Goal: Find specific page/section: Find specific page/section

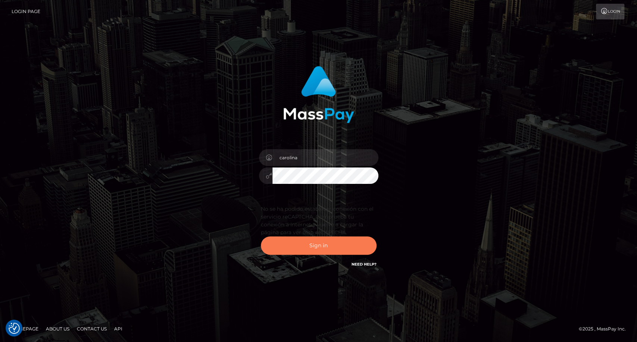
click at [335, 251] on button "Sign in" at bounding box center [319, 246] width 116 height 18
click at [323, 250] on button "Sign in" at bounding box center [319, 246] width 116 height 18
click at [305, 249] on button "Sign in" at bounding box center [319, 246] width 116 height 18
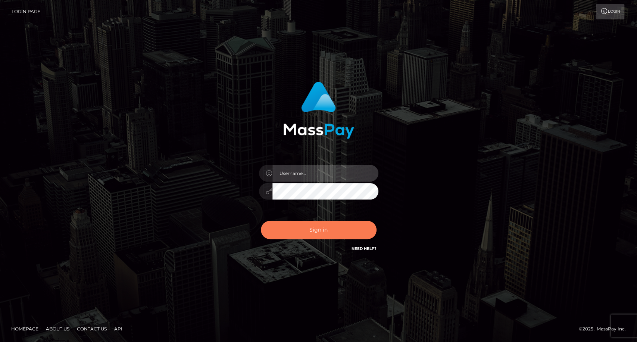
type input "carolina"
click at [324, 233] on button "Sign in" at bounding box center [319, 230] width 116 height 18
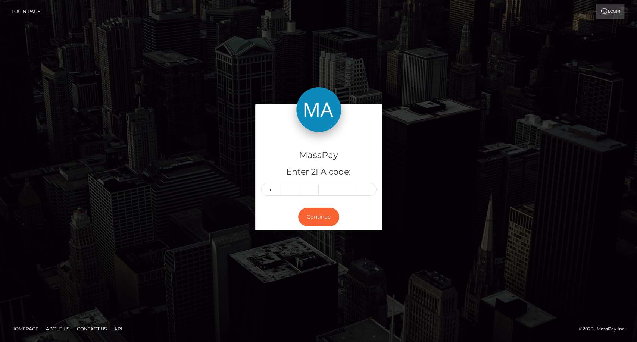
type input "7"
type input "6"
type input "8"
type input "2"
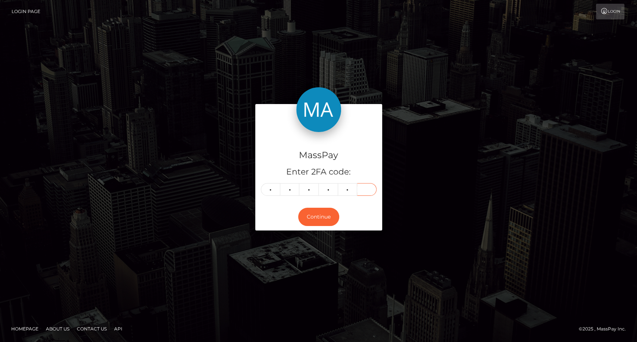
type input "8"
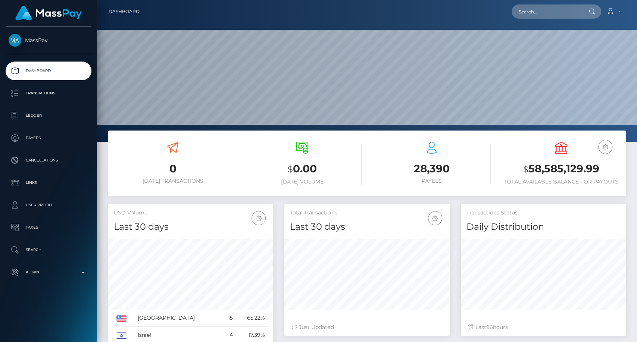
scroll to position [132, 165]
click at [548, 14] on input "text" at bounding box center [547, 11] width 70 height 14
paste input "poact_3Sn9SW75oeza"
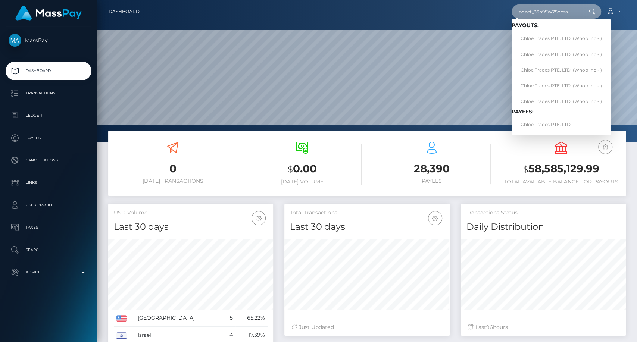
click at [574, 10] on input "poact_3Sn9SW75oeza" at bounding box center [547, 11] width 70 height 14
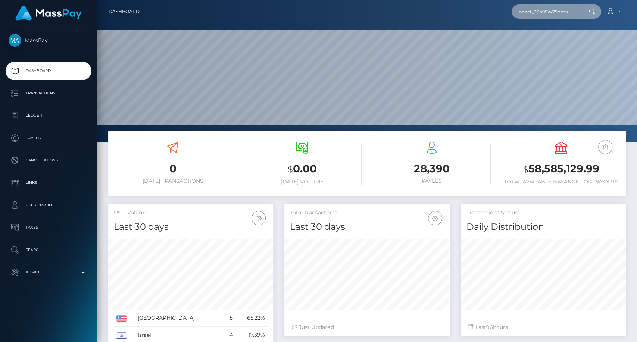
click at [573, 10] on input "poact_3Sn9SW75oeza" at bounding box center [547, 11] width 70 height 14
type input "poact_3Sn9SW75oeza"
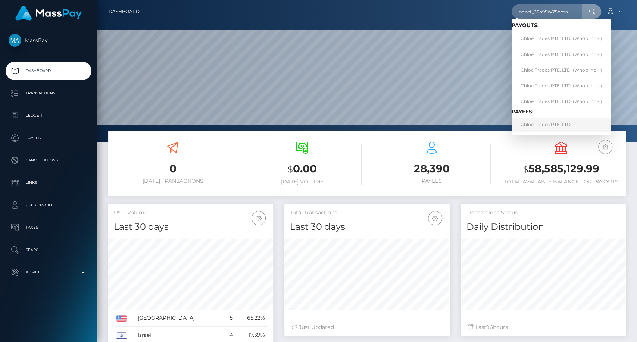
click at [558, 123] on link "Chloe Trades PTE. LTD." at bounding box center [561, 125] width 99 height 14
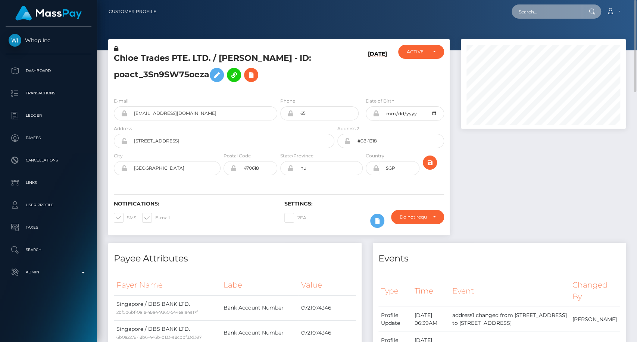
click at [537, 14] on input "text" at bounding box center [547, 11] width 70 height 14
paste input "poact_WpRPMapGp32i"
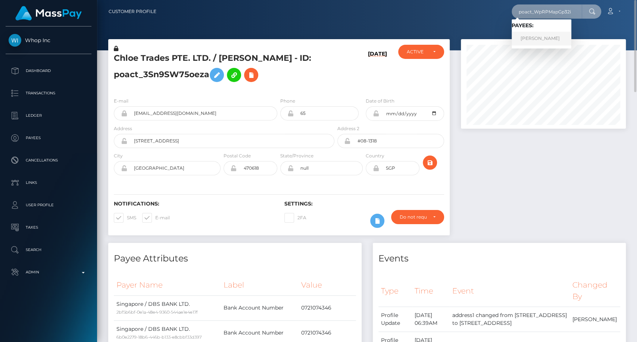
type input "poact_WpRPMapGp32i"
click at [540, 43] on link "Aaryan Kumar Gaikwad" at bounding box center [542, 39] width 60 height 14
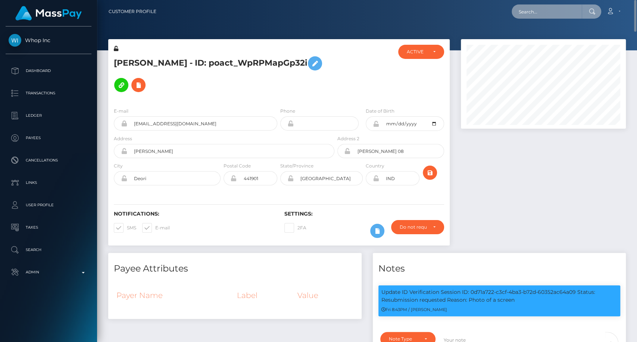
click at [535, 13] on input "text" at bounding box center [547, 11] width 70 height 14
paste input "246353-1756865065"
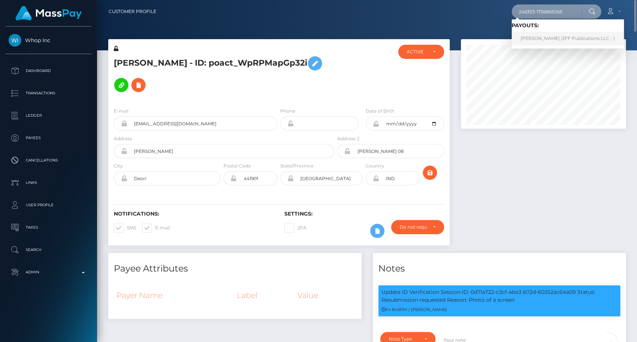
type input "246353-1756865065"
click at [552, 38] on link "Peter-John Shields (JFF Publications LLC - )" at bounding box center [568, 39] width 112 height 14
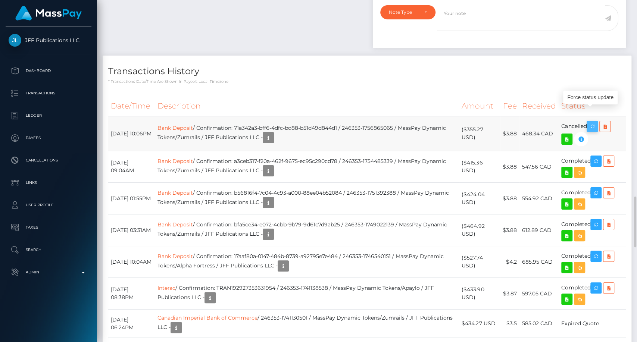
scroll to position [90, 165]
click at [593, 122] on icon "button" at bounding box center [592, 126] width 9 height 9
click at [273, 133] on icon "button" at bounding box center [268, 137] width 9 height 9
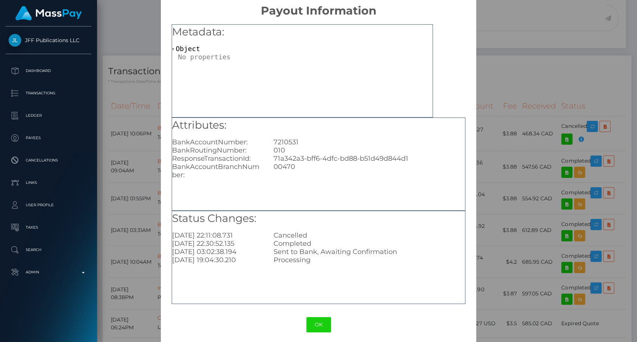
scroll to position [12, 0]
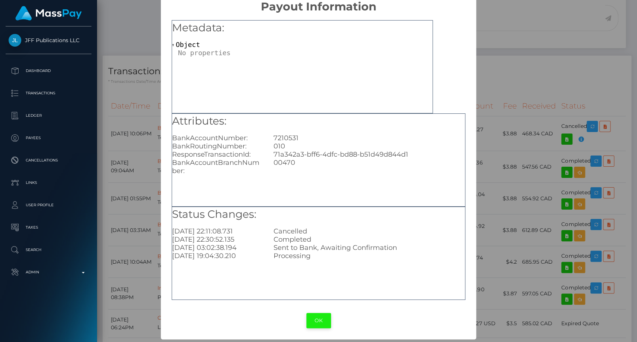
click at [315, 321] on button "OK" at bounding box center [318, 320] width 25 height 15
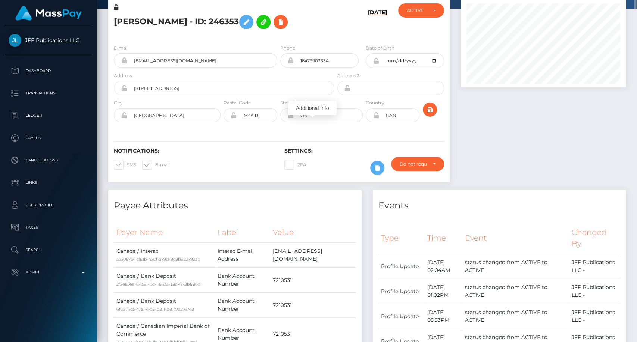
scroll to position [0, 0]
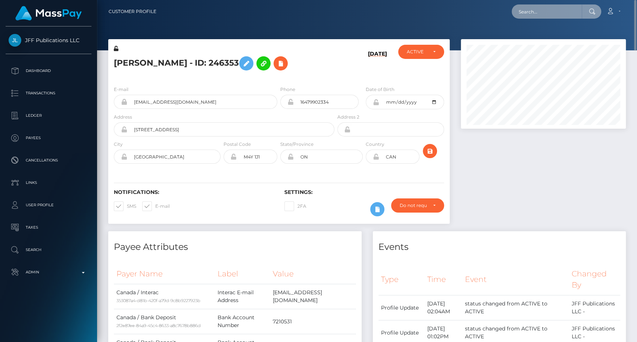
click at [536, 10] on input "text" at bounding box center [547, 11] width 70 height 14
paste input "759154036267036672"
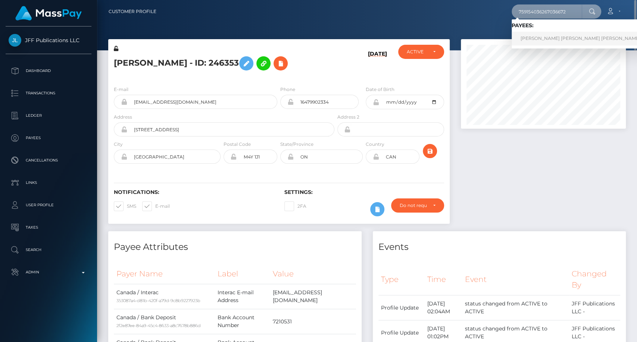
type input "759154036267036672"
click at [568, 34] on link "Rosa Maria Chavez Cabrera" at bounding box center [581, 39] width 138 height 14
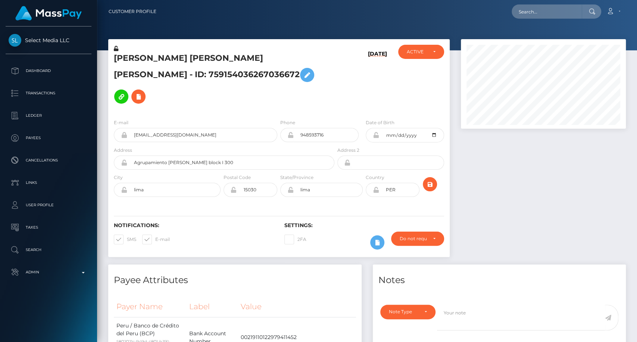
scroll to position [90, 165]
click at [528, 12] on input "text" at bounding box center [547, 11] width 70 height 14
paste input "poact_He9LDQBFzM8i"
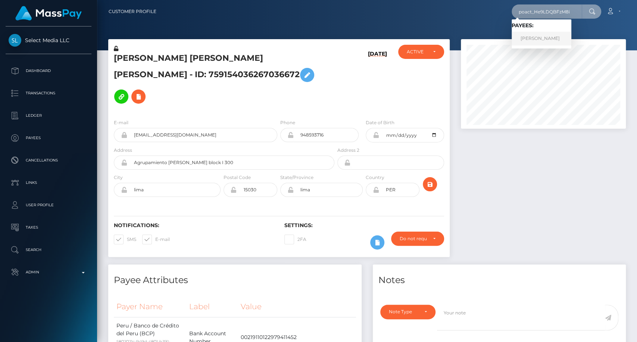
type input "poact_He9LDQBFzM8i"
click at [535, 40] on link "Muhammad Shahid" at bounding box center [542, 39] width 60 height 14
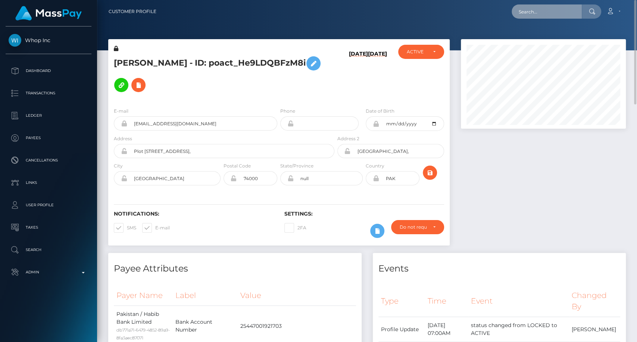
click at [549, 6] on input "text" at bounding box center [547, 11] width 70 height 14
paste input "poact_1GKWbim0Byqh"
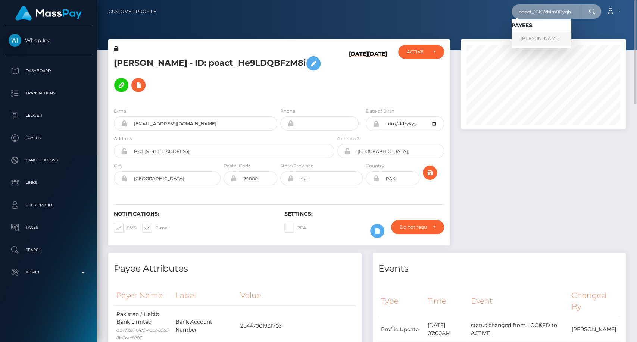
type input "poact_1GKWbim0Byqh"
click at [541, 44] on link "Daan Malfait" at bounding box center [542, 39] width 60 height 14
